Goal: Transaction & Acquisition: Book appointment/travel/reservation

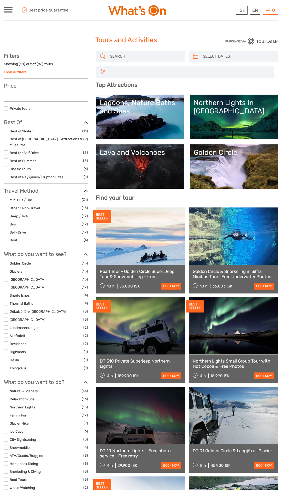
select select
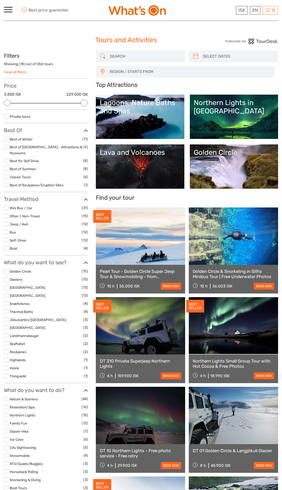
click at [5, 285] on label at bounding box center [6, 287] width 4 height 4
click at [0, 0] on input "checkbox" at bounding box center [0, 0] width 0 height 0
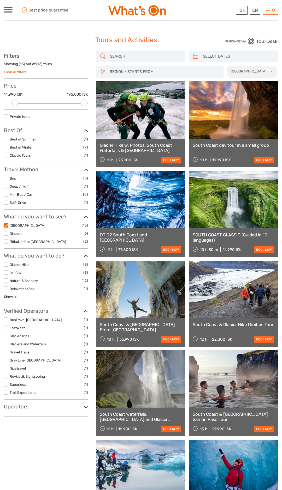
scroll to position [29, 0]
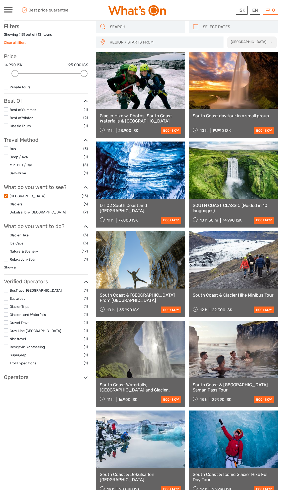
click at [5, 212] on label at bounding box center [6, 212] width 4 height 4
click at [0, 0] on input "checkbox" at bounding box center [0, 0] width 0 height 0
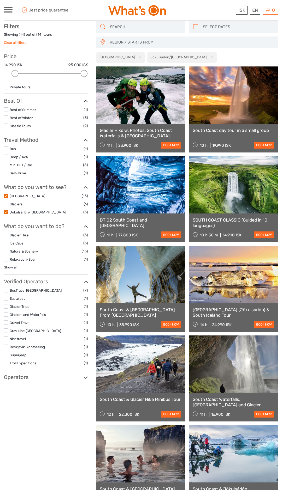
click at [5, 204] on label at bounding box center [6, 204] width 4 height 4
click at [0, 0] on input "checkbox" at bounding box center [0, 0] width 0 height 0
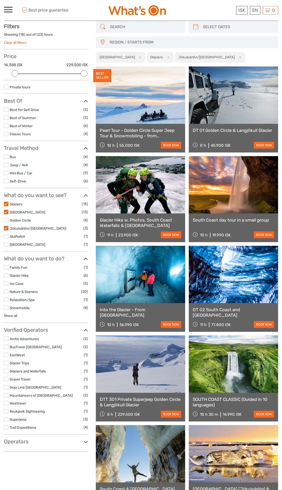
click at [6, 212] on label at bounding box center [6, 212] width 4 height 4
click at [0, 0] on input "checkbox" at bounding box center [0, 0] width 0 height 0
click at [5, 212] on label at bounding box center [6, 212] width 4 height 4
click at [0, 0] on input "checkbox" at bounding box center [0, 0] width 0 height 0
click at [6, 227] on label at bounding box center [6, 228] width 4 height 4
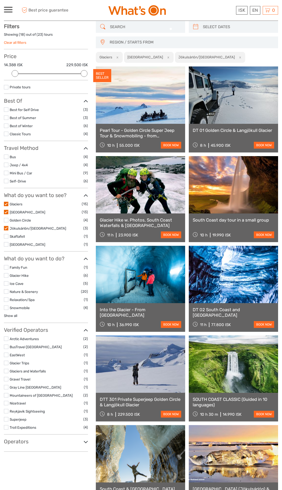
click at [0, 0] on input "checkbox" at bounding box center [0, 0] width 0 height 0
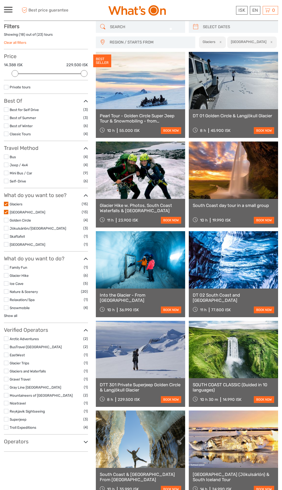
click at [5, 227] on label at bounding box center [6, 228] width 4 height 4
click at [0, 0] on input "checkbox" at bounding box center [0, 0] width 0 height 0
click at [7, 227] on label at bounding box center [6, 228] width 4 height 4
click at [0, 0] on input "checkbox" at bounding box center [0, 0] width 0 height 0
click at [7, 230] on label at bounding box center [6, 228] width 4 height 4
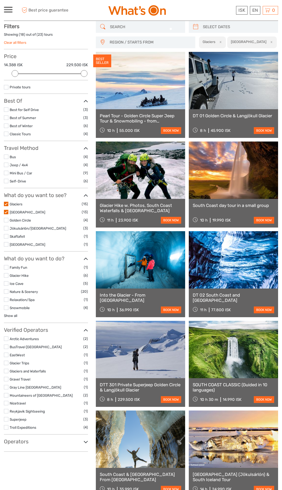
click at [0, 0] on input "checkbox" at bounding box center [0, 0] width 0 height 0
